Goal: Information Seeking & Learning: Learn about a topic

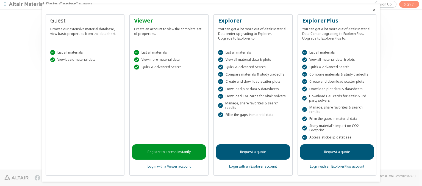
click at [372, 10] on icon "Close" at bounding box center [374, 10] width 4 height 4
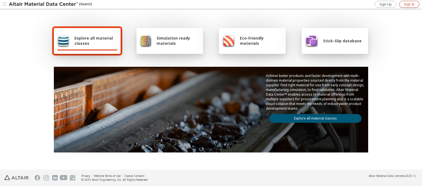
click at [409, 4] on span "Sign In" at bounding box center [409, 4] width 11 height 4
click at [44, 4] on img at bounding box center [44, 4] width 70 height 5
click at [339, 41] on span "Stick-Slip database" at bounding box center [342, 40] width 38 height 5
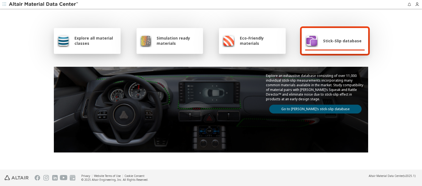
click at [313, 108] on link "Go to Altair’s stick-slip database" at bounding box center [315, 109] width 92 height 9
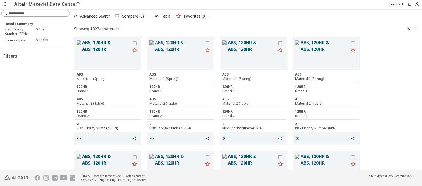
scroll to position [131, 346]
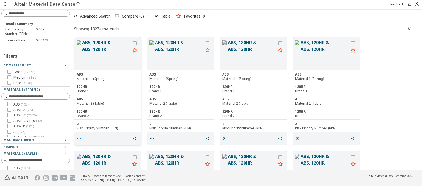
click at [80, 138] on icon "grid" at bounding box center [79, 138] width 4 height 4
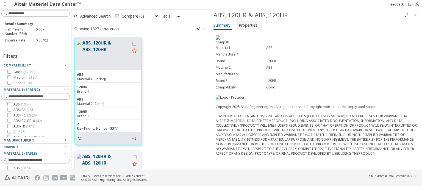
click at [248, 25] on span "Properties" at bounding box center [248, 25] width 19 height 9
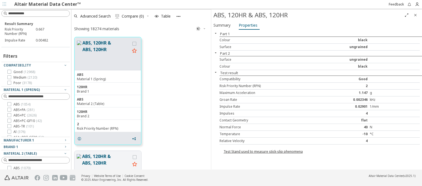
click at [262, 150] on link "Test Stand used to measure stick-slip phenomena" at bounding box center [262, 151] width 79 height 5
